Goal: Book appointment/travel/reservation

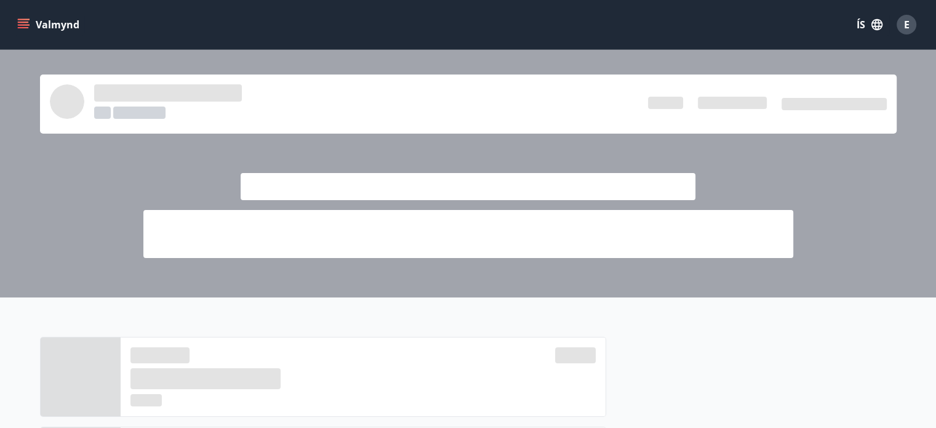
click at [22, 25] on icon "menu" at bounding box center [25, 24] width 14 height 1
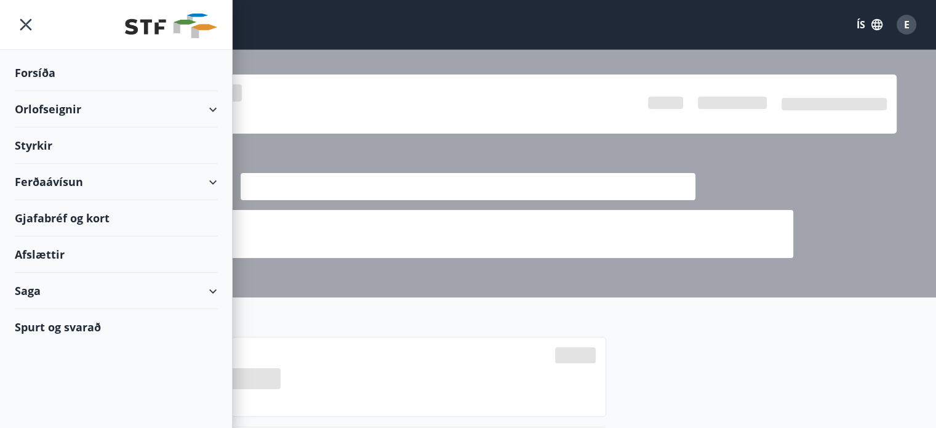
click at [53, 105] on div "Orlofseignir" at bounding box center [116, 109] width 202 height 36
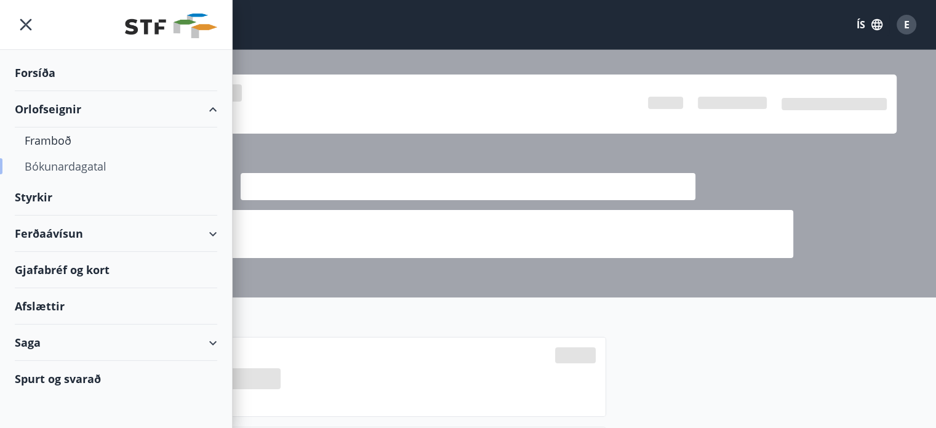
click at [76, 168] on div "Bókunardagatal" at bounding box center [116, 166] width 183 height 26
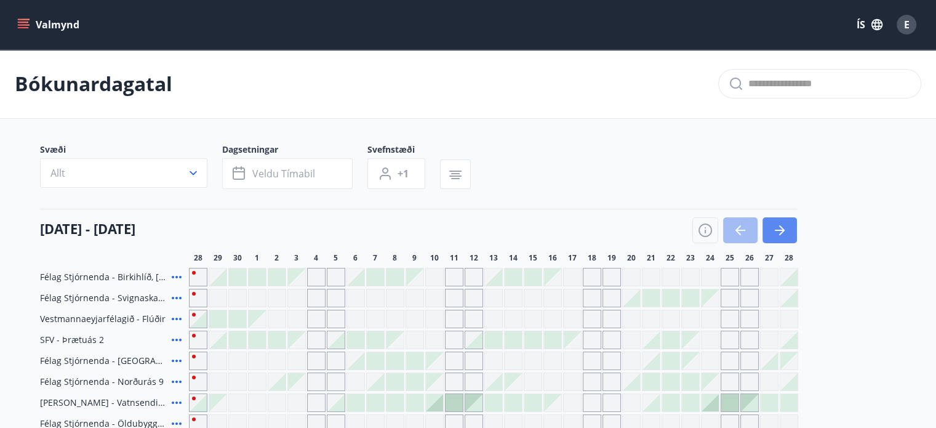
click at [779, 234] on icon "button" at bounding box center [782, 230] width 6 height 10
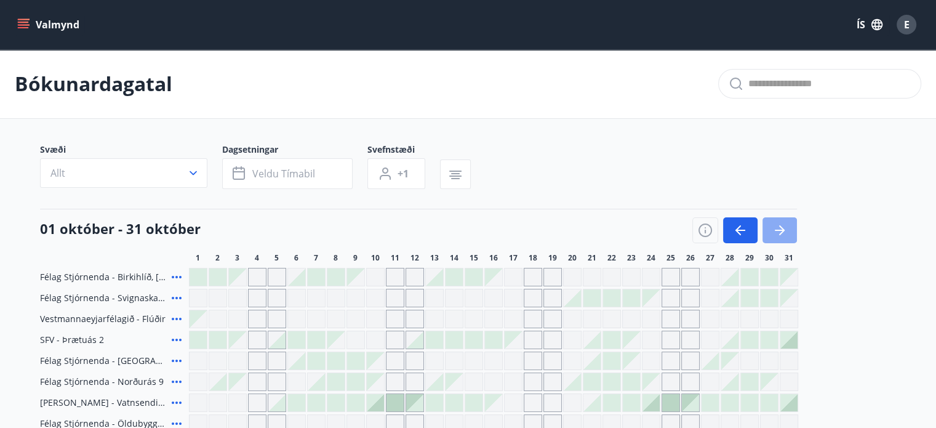
click at [777, 230] on icon "button" at bounding box center [780, 230] width 10 height 1
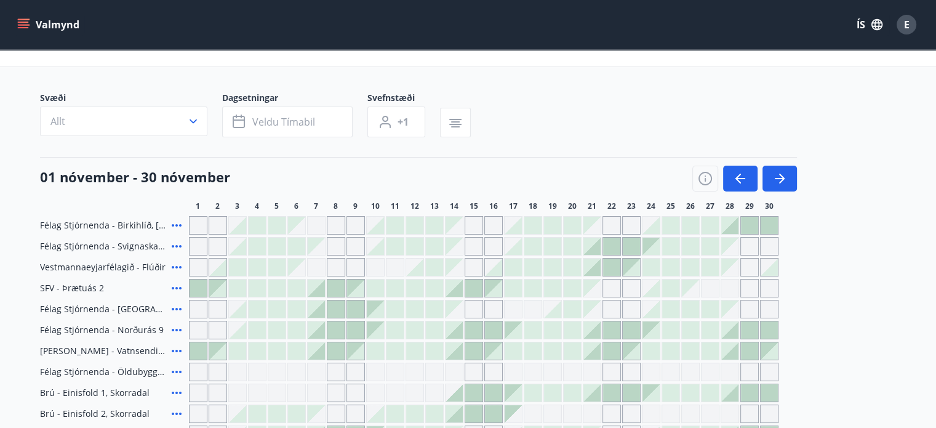
scroll to position [54, 0]
